Goal: Information Seeking & Learning: Learn about a topic

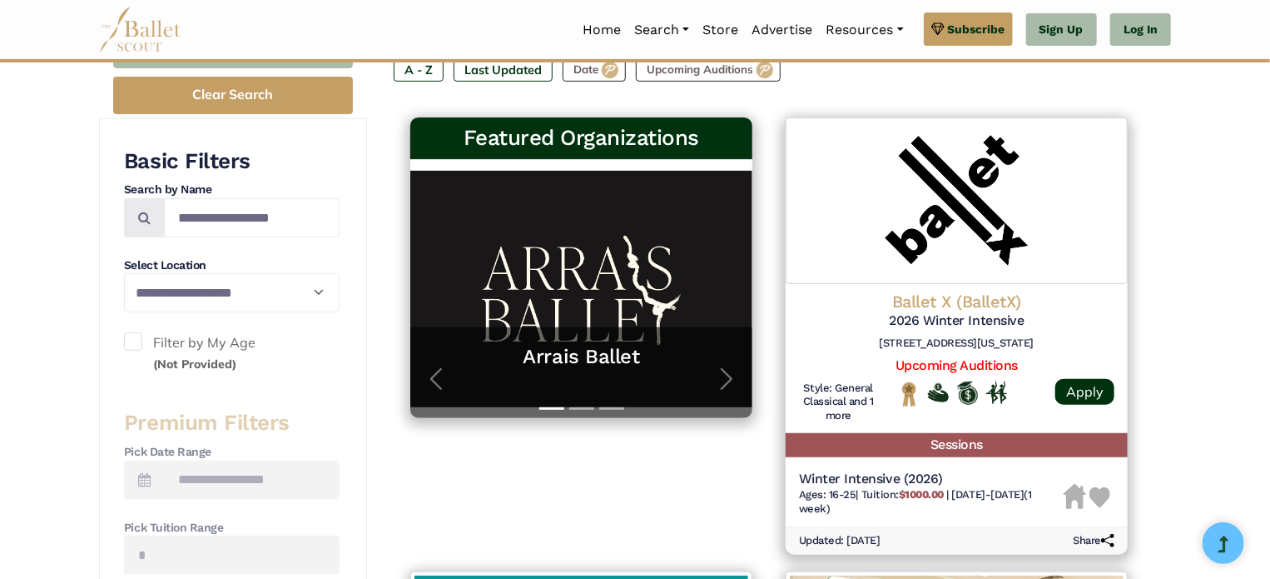
scroll to position [250, 0]
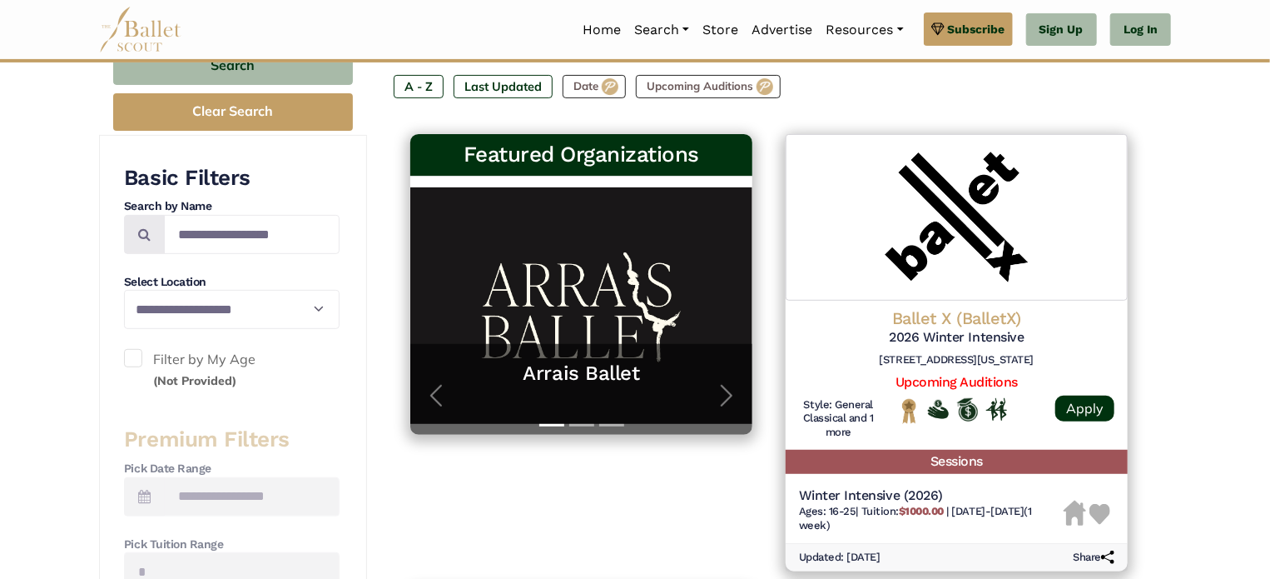
click at [198, 359] on label "Filter by My Age (Not Provided)" at bounding box center [232, 370] width 216 height 42
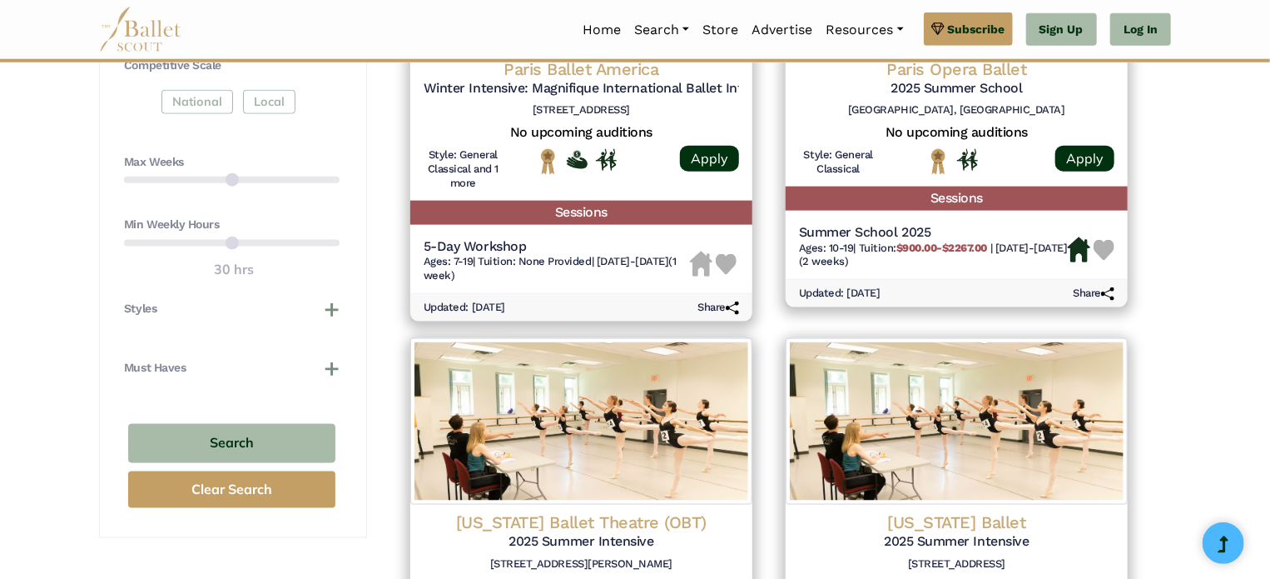
scroll to position [999, 0]
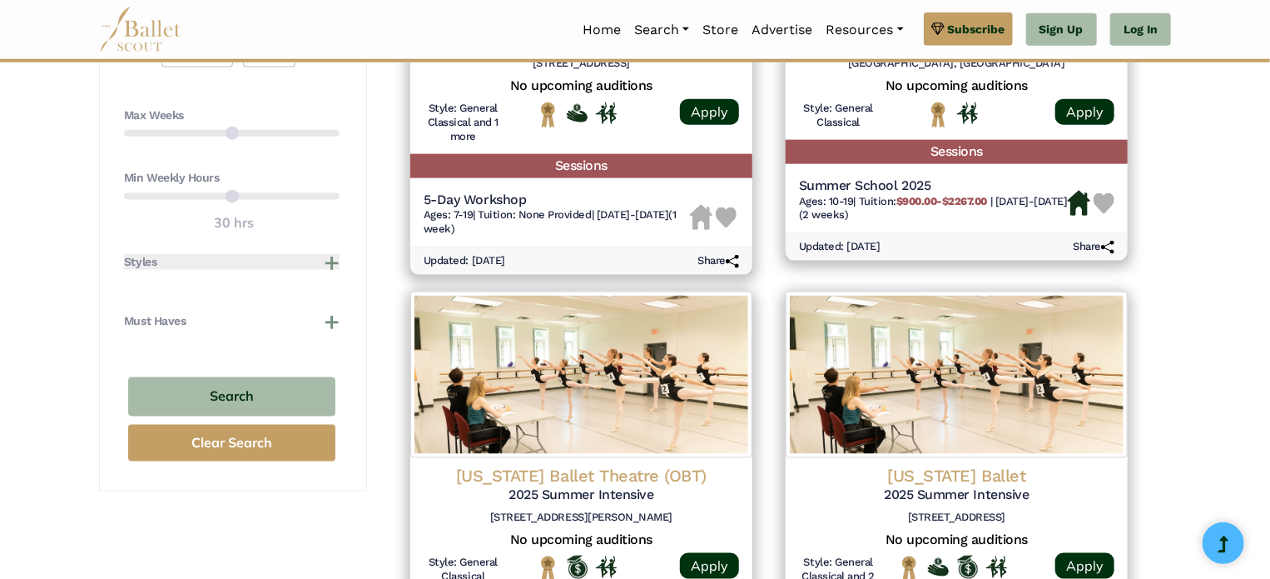
click at [327, 254] on button "Styles" at bounding box center [232, 262] width 216 height 17
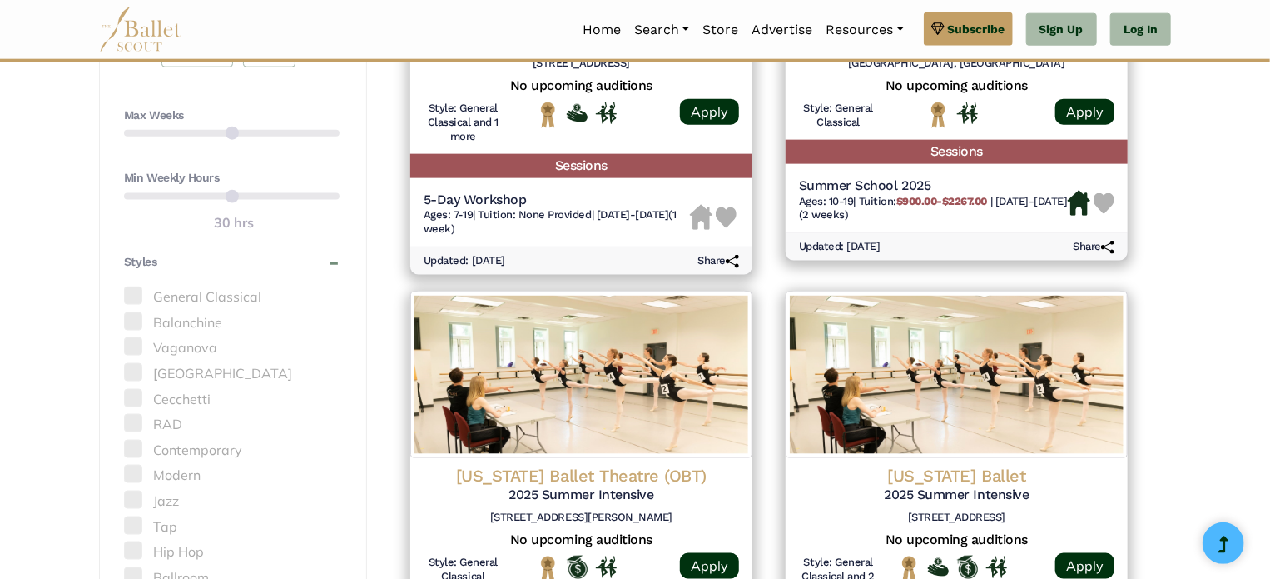
click at [186, 342] on label "Vaganova" at bounding box center [232, 348] width 216 height 22
click at [140, 349] on span at bounding box center [133, 346] width 18 height 18
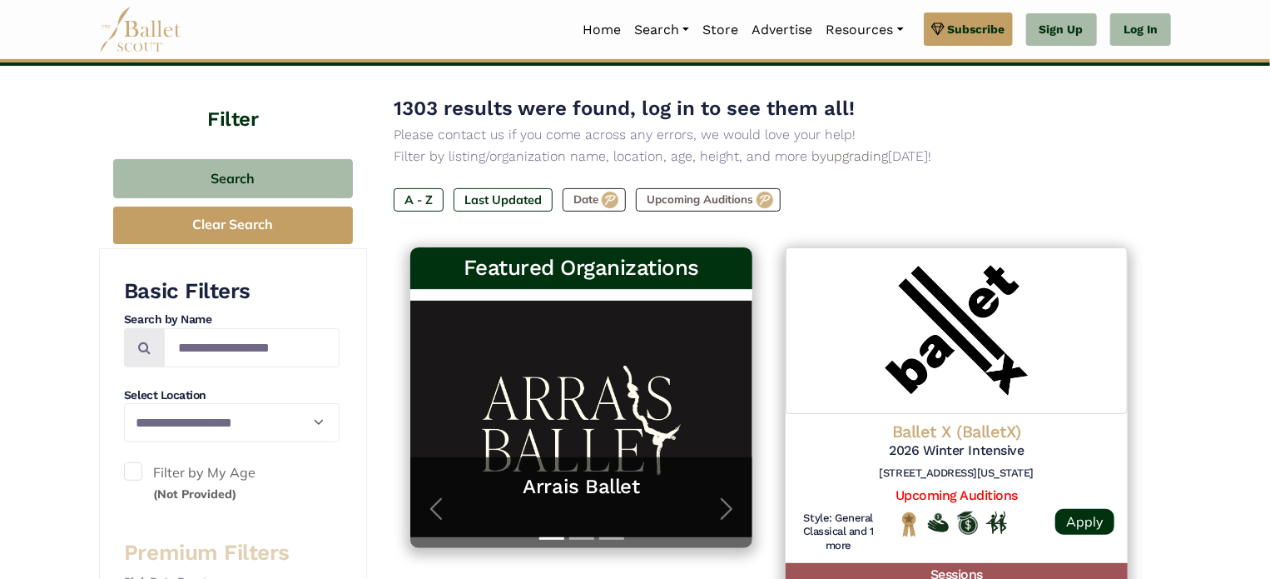
scroll to position [167, 0]
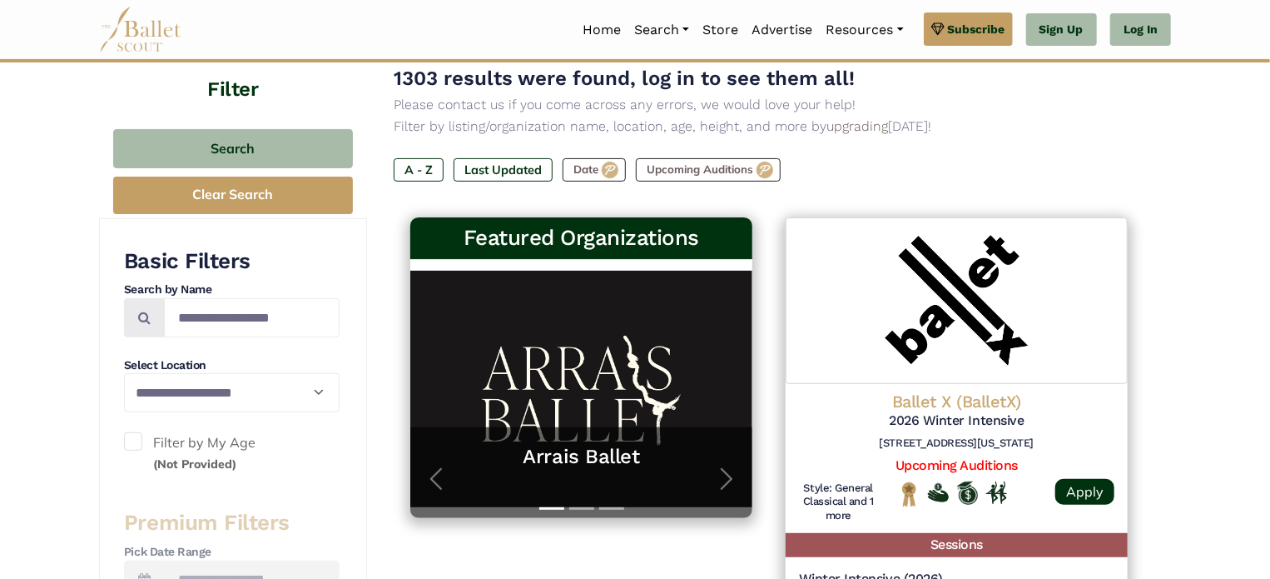
click at [229, 445] on label "Filter by My Age (Not Provided)" at bounding box center [232, 453] width 216 height 42
click at [256, 388] on select "**********" at bounding box center [232, 392] width 216 height 38
select select "**"
click at [124, 373] on select "**********" at bounding box center [232, 392] width 216 height 38
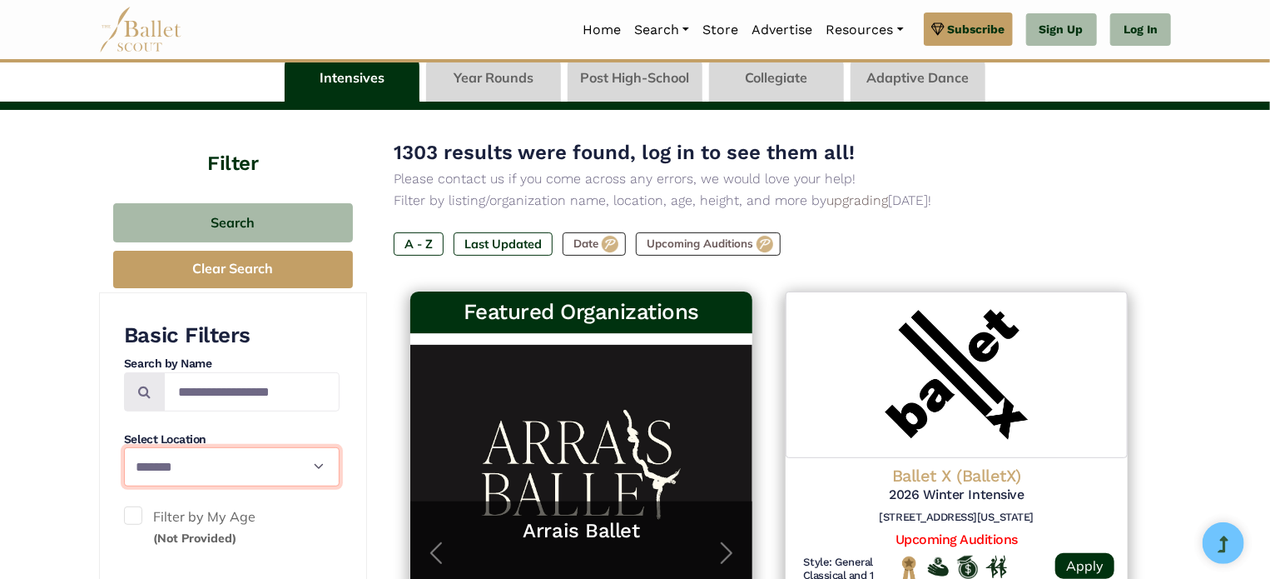
scroll to position [83, 0]
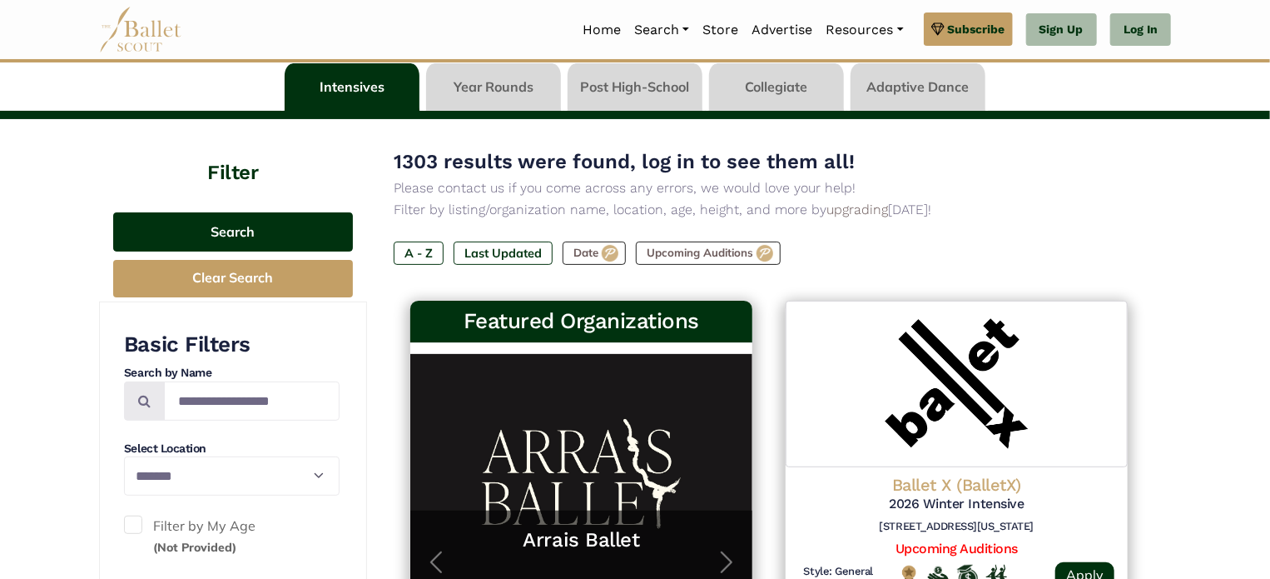
click at [235, 241] on button "Search" at bounding box center [233, 231] width 240 height 39
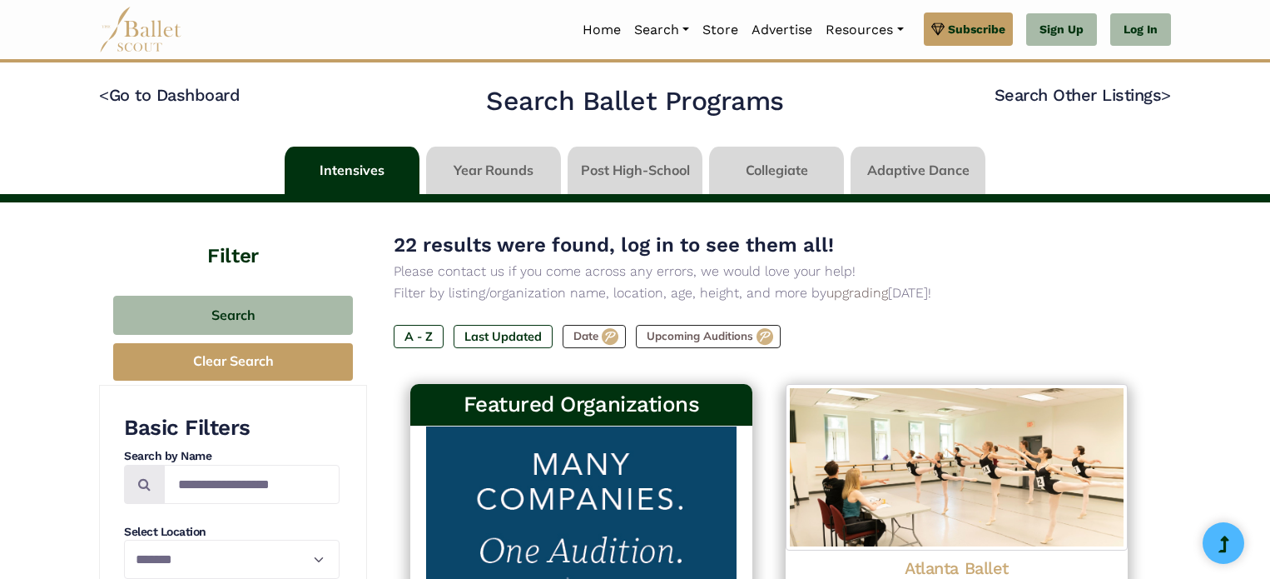
select select "**"
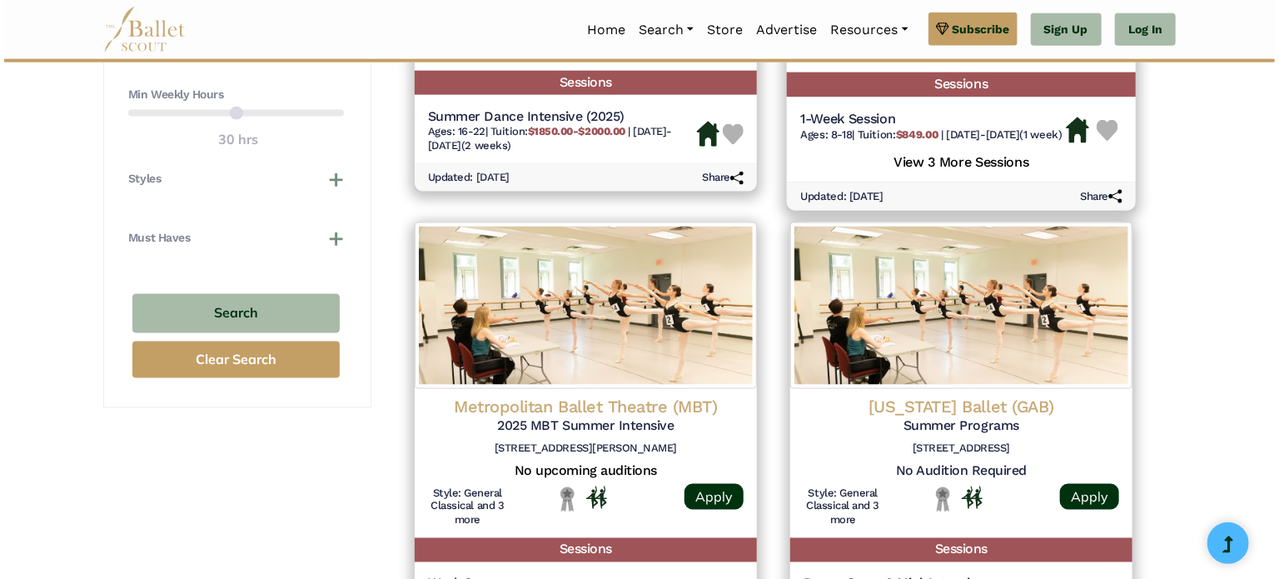
scroll to position [749, 0]
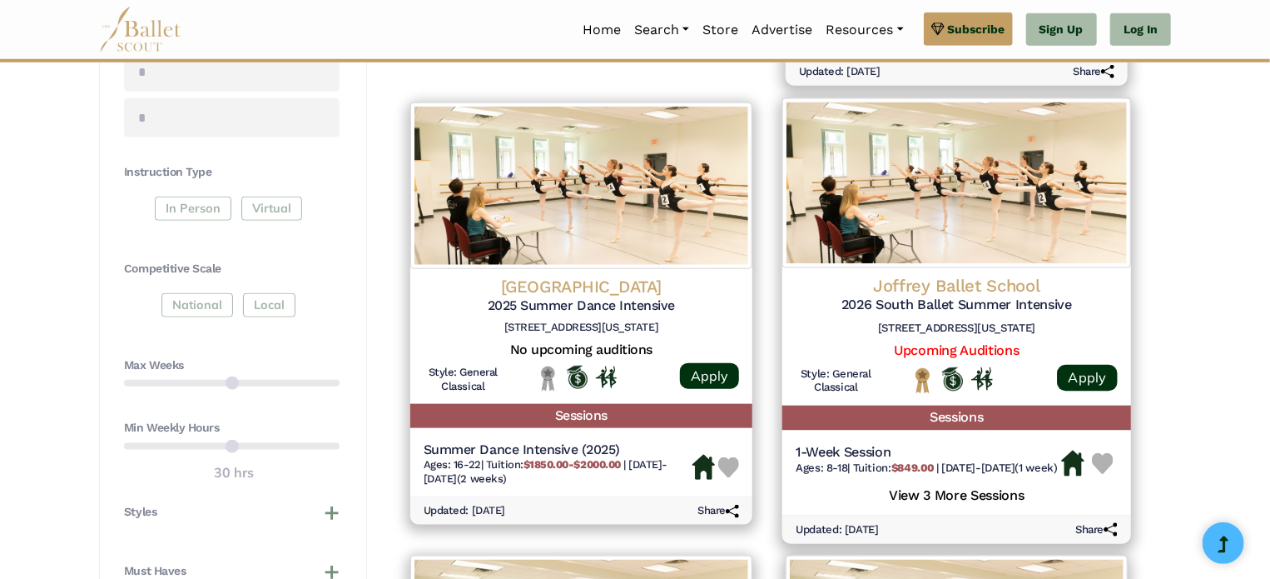
click at [936, 286] on h4 "Joffrey Ballet School" at bounding box center [957, 285] width 322 height 22
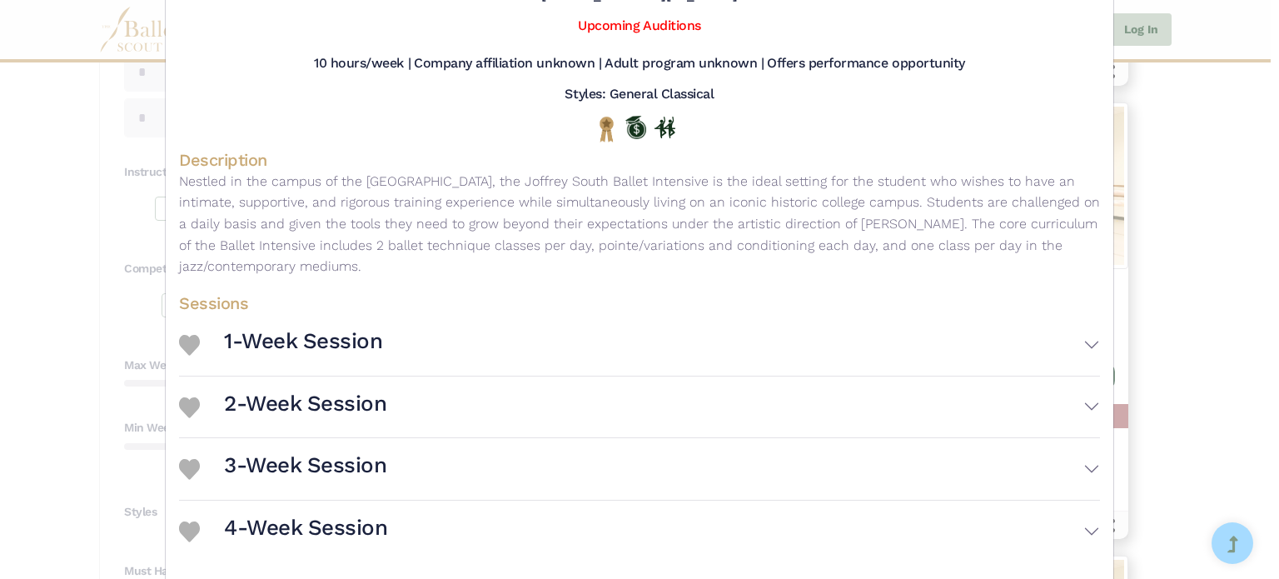
scroll to position [225, 0]
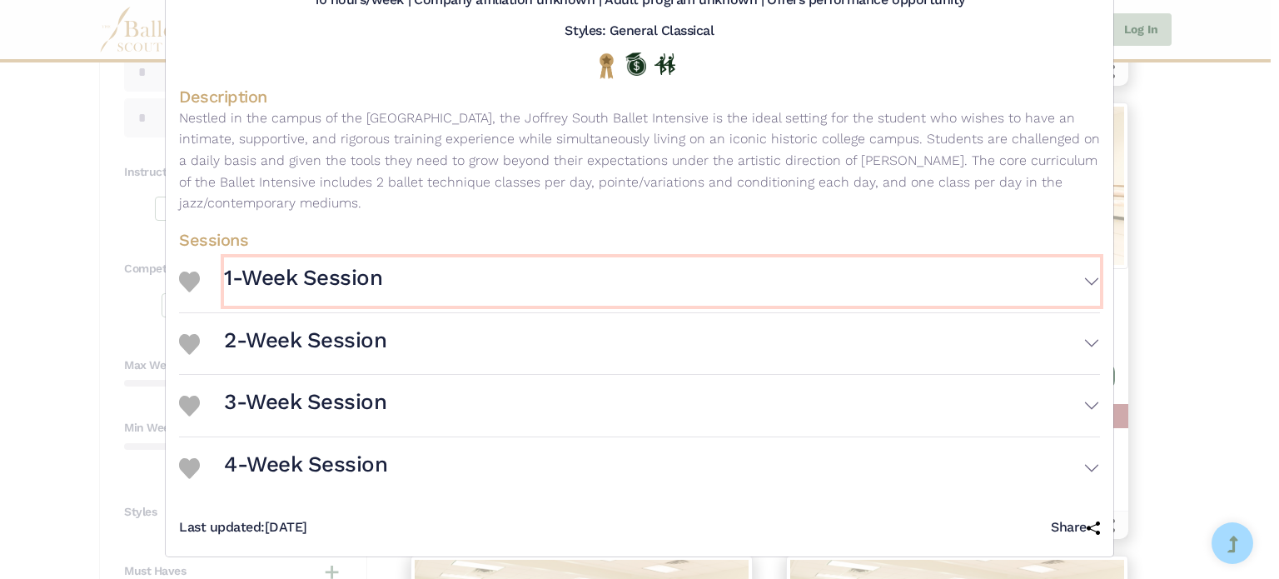
click at [376, 271] on h3 "1-Week Session" at bounding box center [303, 278] width 158 height 28
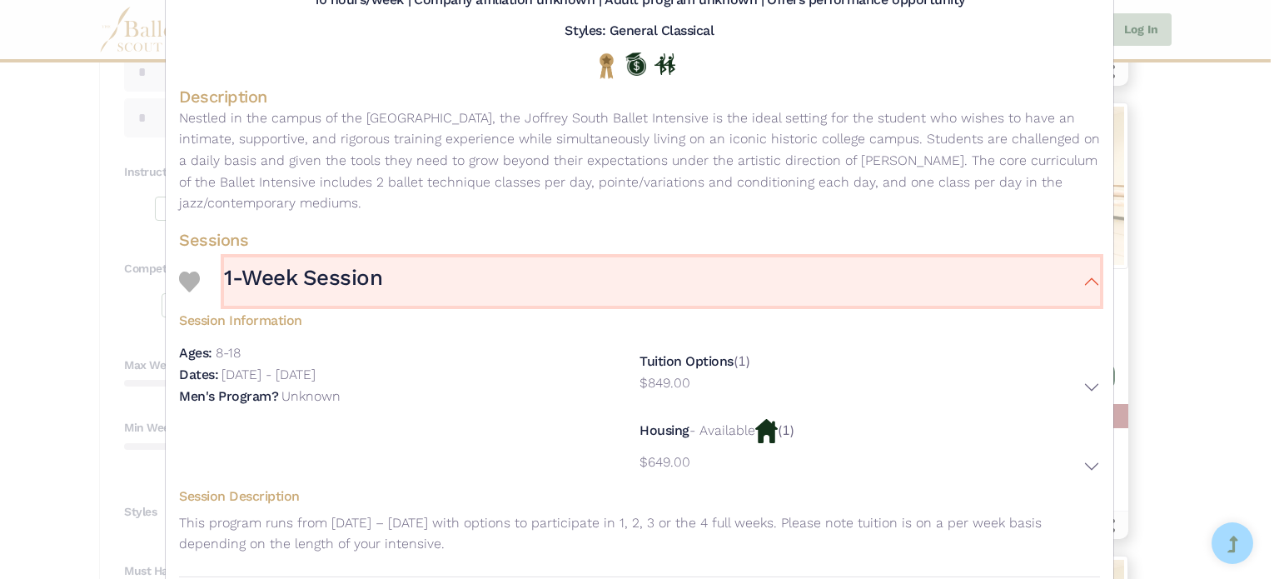
scroll to position [308, 0]
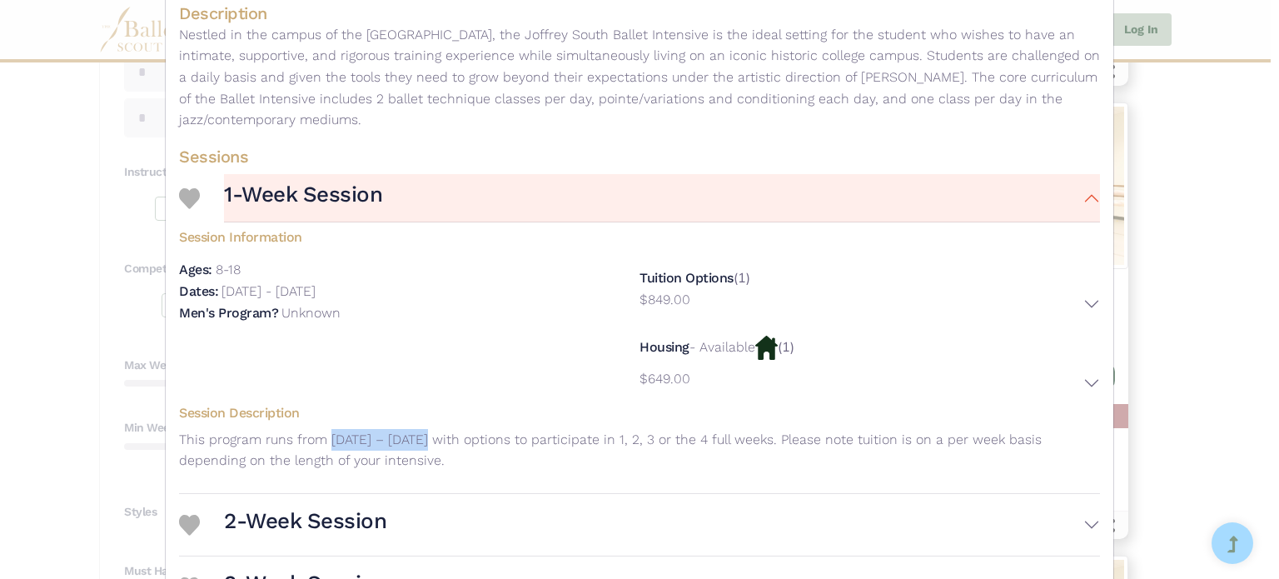
drag, startPoint x: 327, startPoint y: 440, endPoint x: 419, endPoint y: 438, distance: 91.6
click at [419, 438] on p "This program runs from [DATE] – [DATE] with options to participate in 1, 2, 3 o…" at bounding box center [639, 450] width 921 height 42
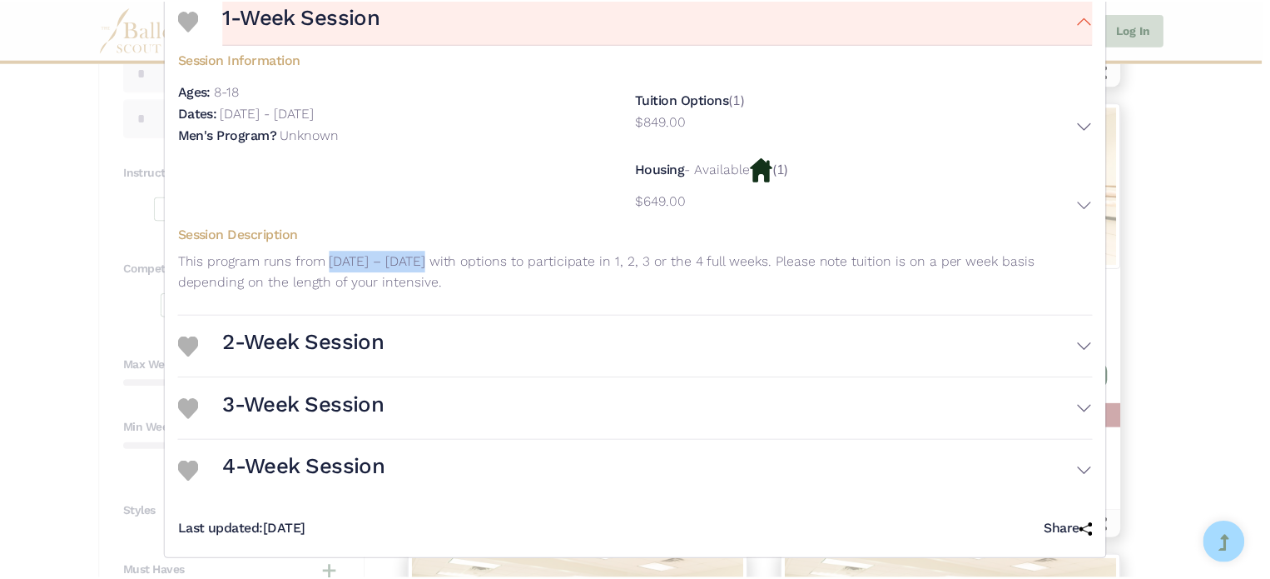
scroll to position [490, 0]
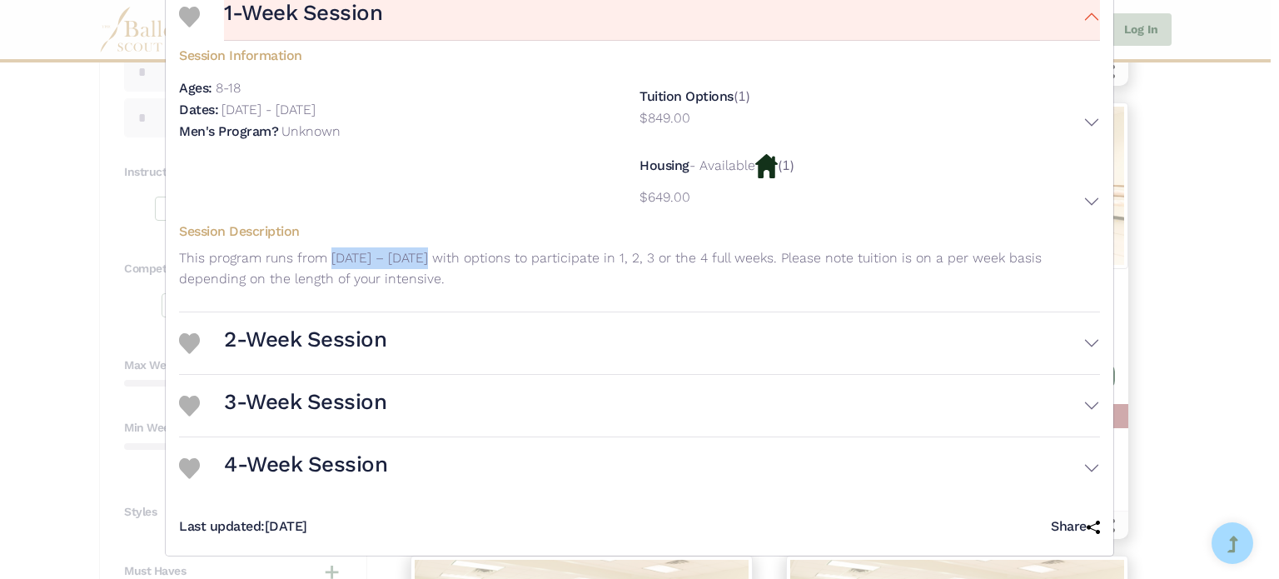
click at [187, 346] on img at bounding box center [189, 343] width 21 height 21
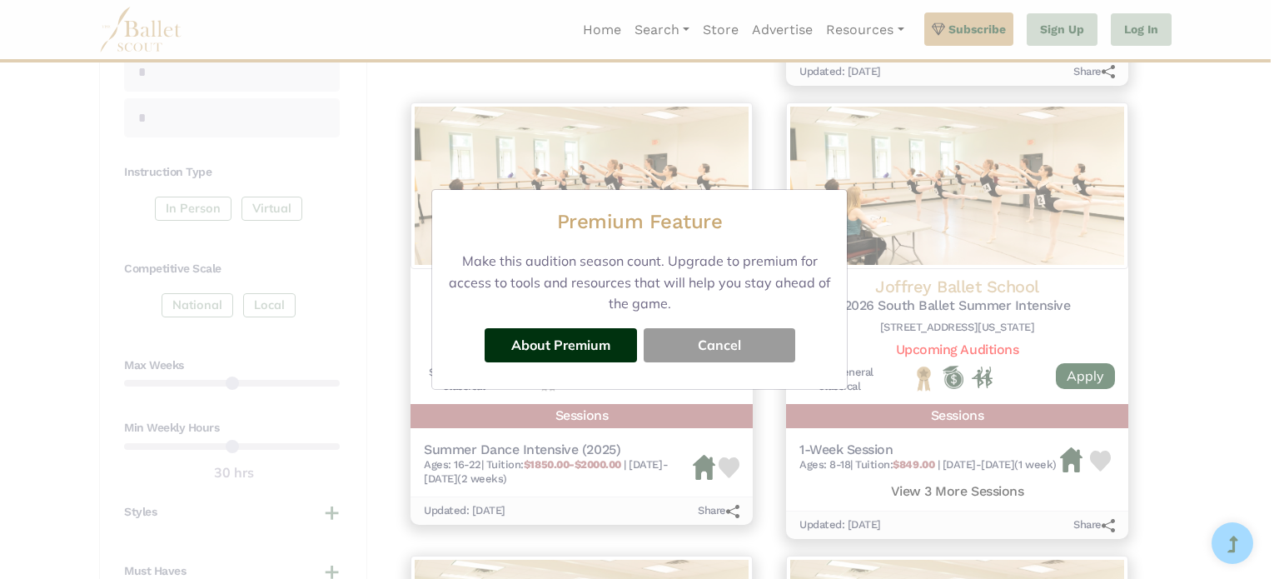
click at [717, 348] on button "Cancel" at bounding box center [720, 344] width 152 height 33
